Goal: Information Seeking & Learning: Learn about a topic

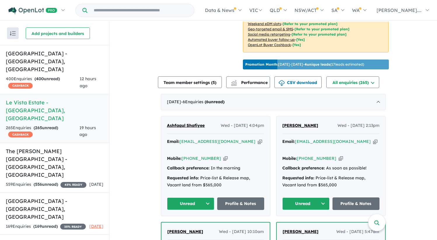
scroll to position [159, 0]
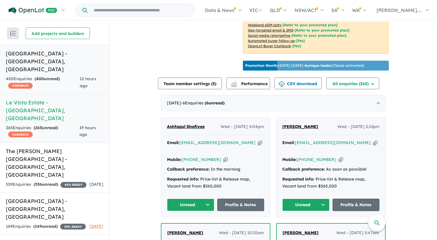
click at [46, 52] on h5 "[GEOGRAPHIC_DATA] - [GEOGRAPHIC_DATA] , [GEOGRAPHIC_DATA]" at bounding box center [54, 62] width 97 height 24
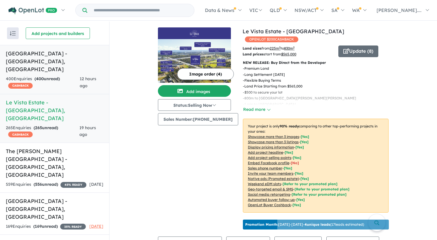
click at [46, 52] on h5 "[GEOGRAPHIC_DATA] - [GEOGRAPHIC_DATA] , [GEOGRAPHIC_DATA]" at bounding box center [54, 62] width 97 height 24
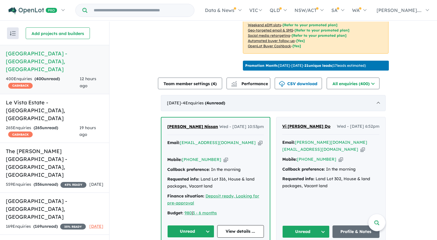
scroll to position [186, 0]
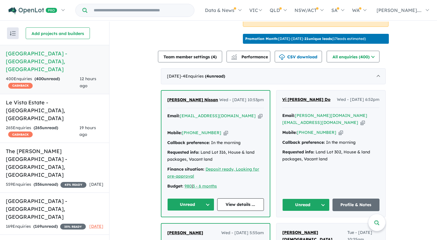
click at [189, 102] on span "[PERSON_NAME] Nissan" at bounding box center [192, 99] width 51 height 5
click at [51, 101] on link "[GEOGRAPHIC_DATA] - [GEOGRAPHIC_DATA] , [GEOGRAPHIC_DATA] 265 Enquir ies ( 265 …" at bounding box center [54, 118] width 109 height 49
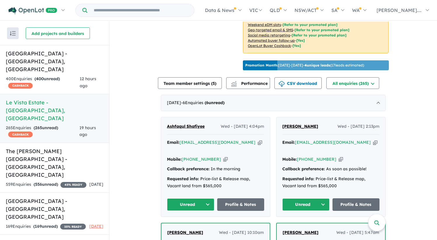
scroll to position [161, 0]
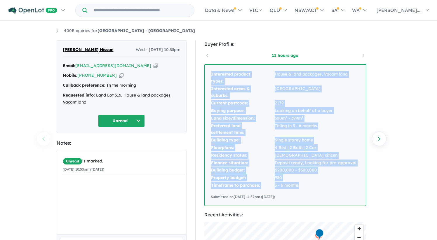
drag, startPoint x: 211, startPoint y: 75, endPoint x: 305, endPoint y: 185, distance: 145.1
click at [305, 185] on tbody "Interested product types: House & land packages, Vacant land Interested areas &…" at bounding box center [284, 130] width 146 height 119
copy tbody "Interested product types: House & land packages, Vacant land Interested areas &…"
